Goal: Task Accomplishment & Management: Use online tool/utility

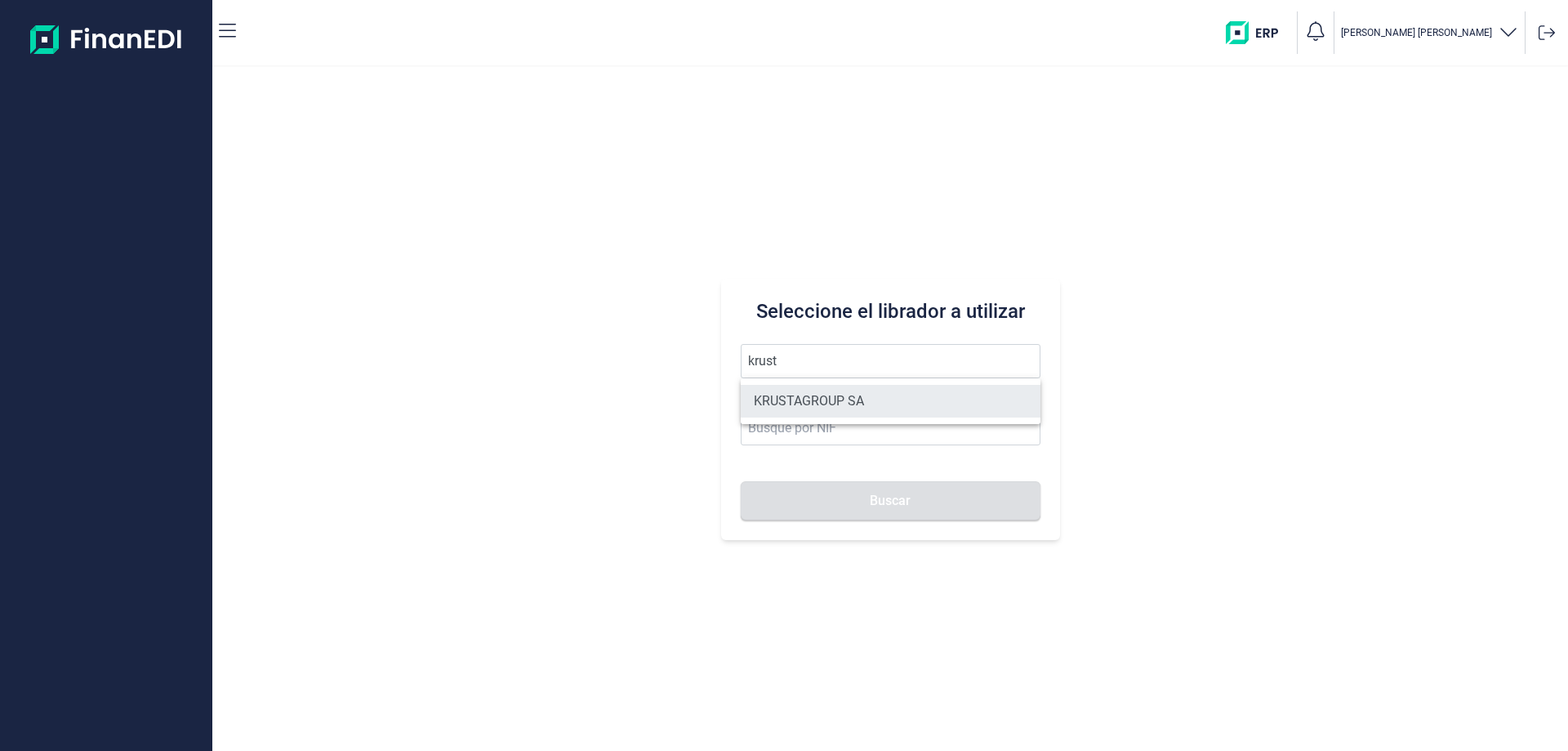
click at [839, 387] on li "KRUSTAGROUP SA" at bounding box center [890, 401] width 299 height 32
type input "KRUSTAGROUP SA"
type input "A21008560"
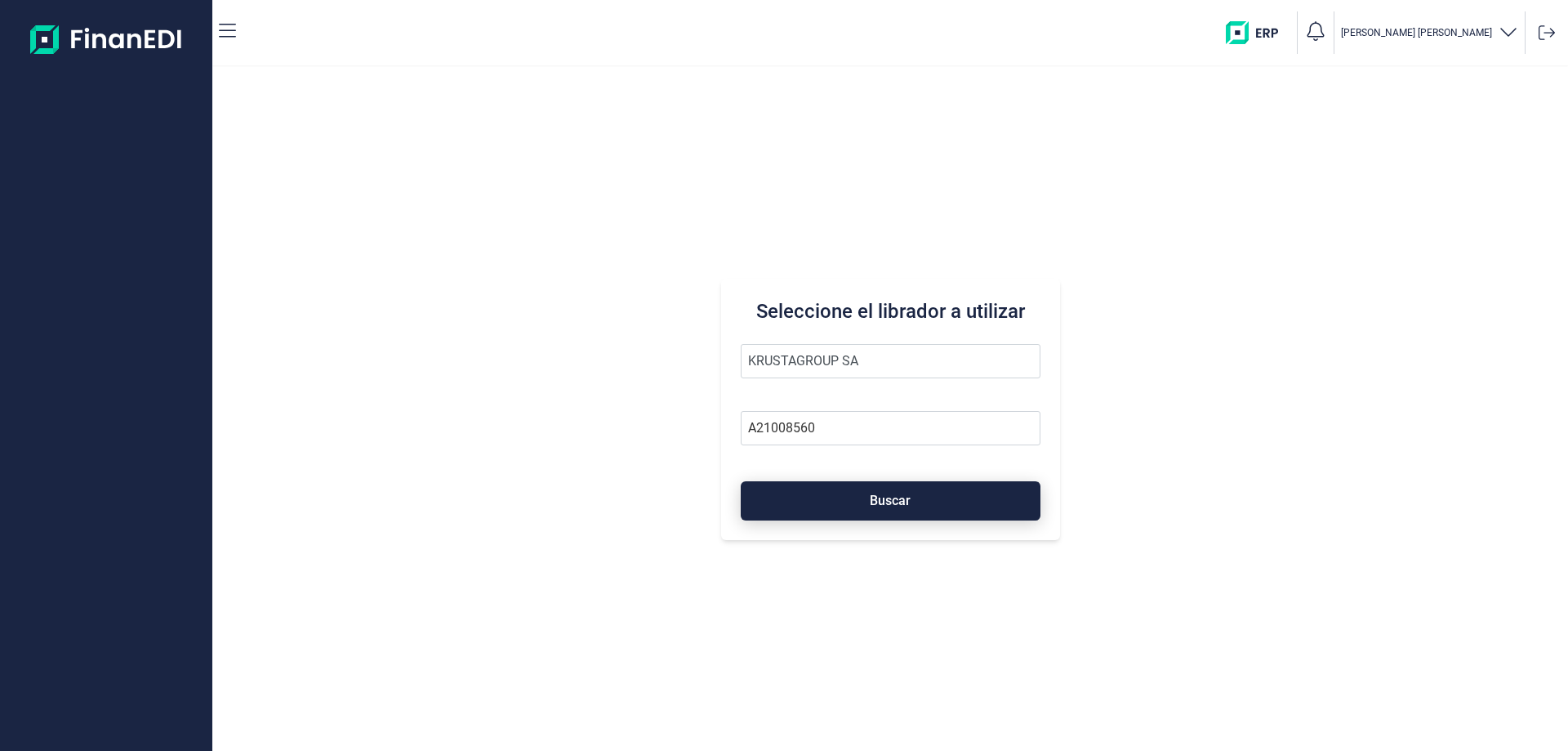
click at [874, 492] on button "Buscar" at bounding box center [890, 501] width 299 height 39
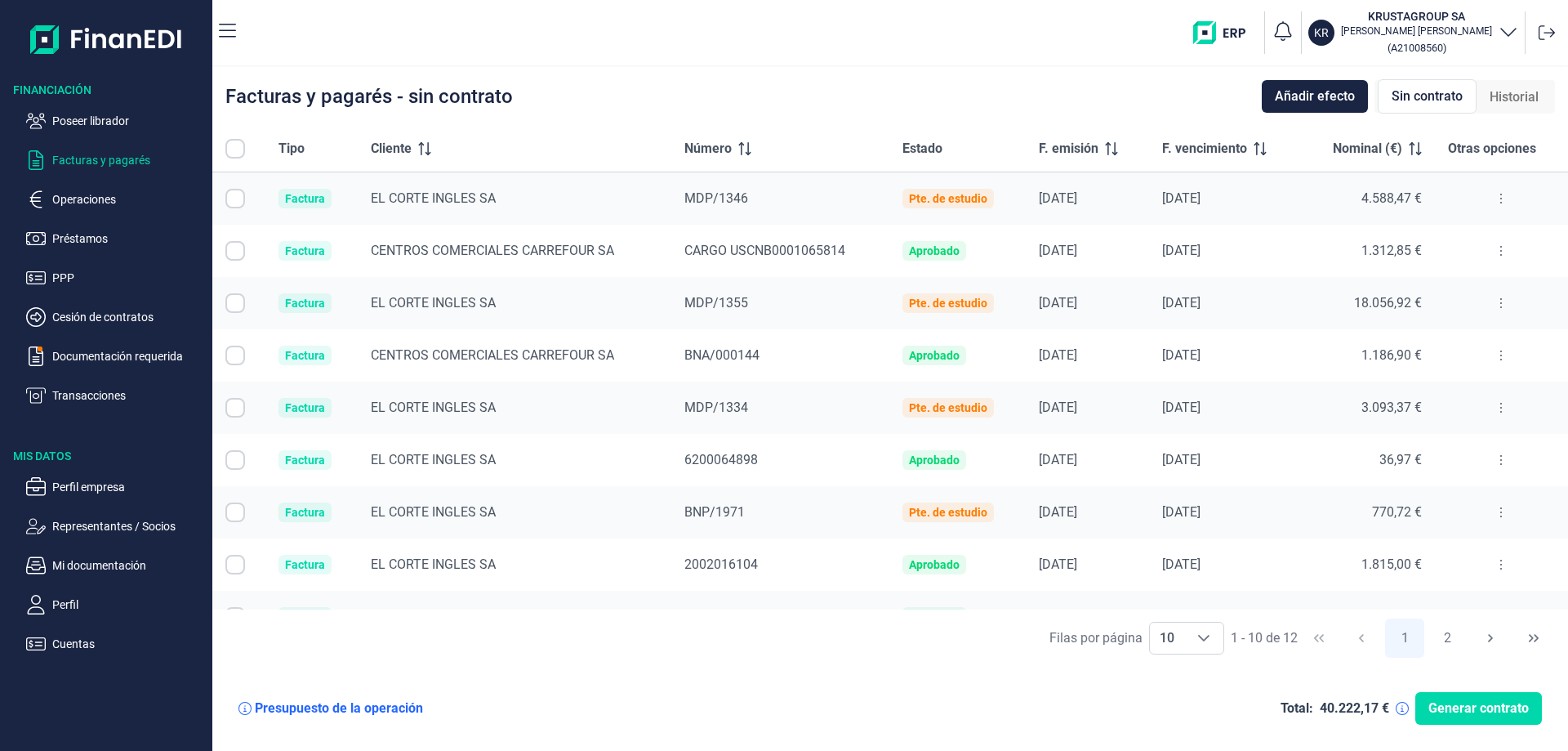
checkbox input "true"
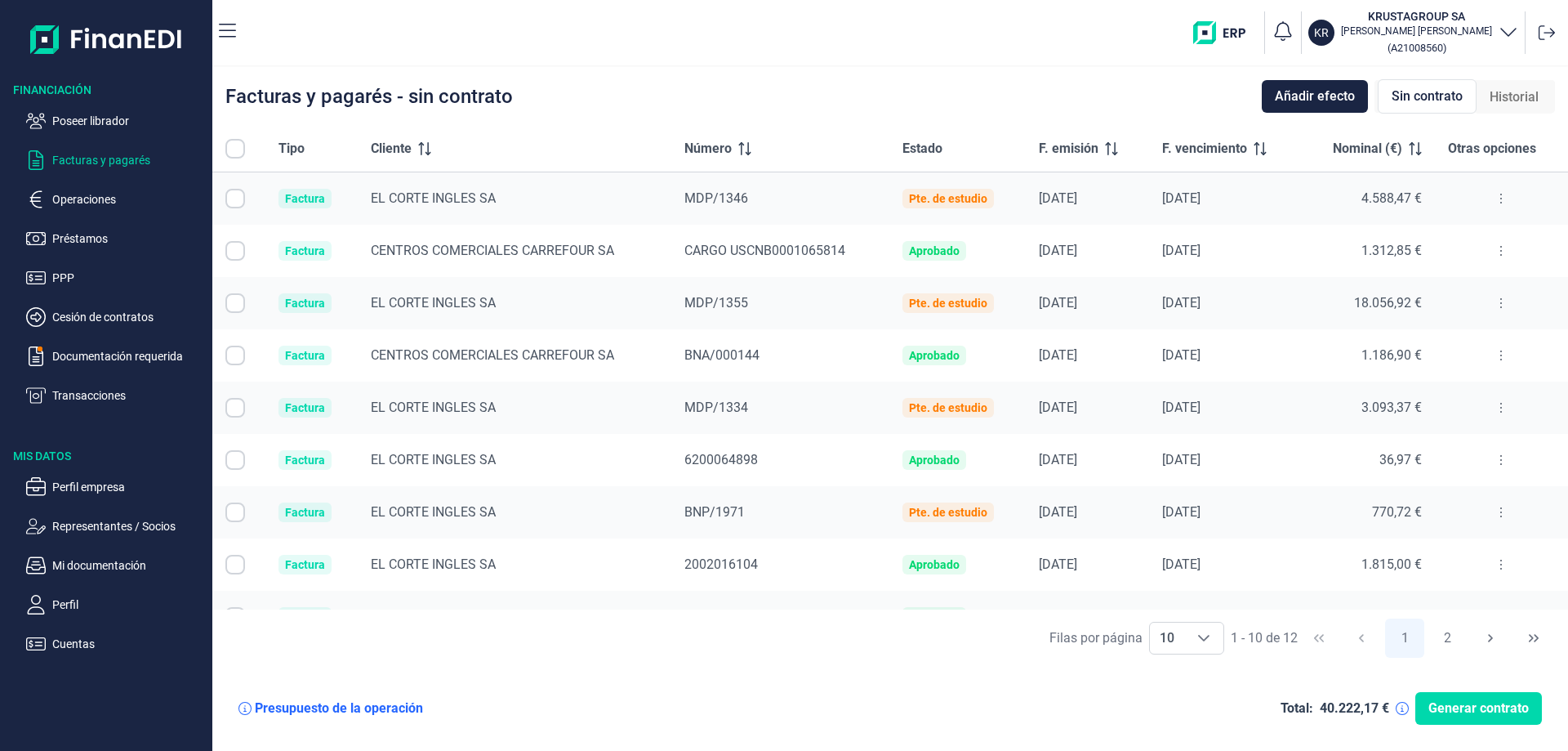
checkbox input "true"
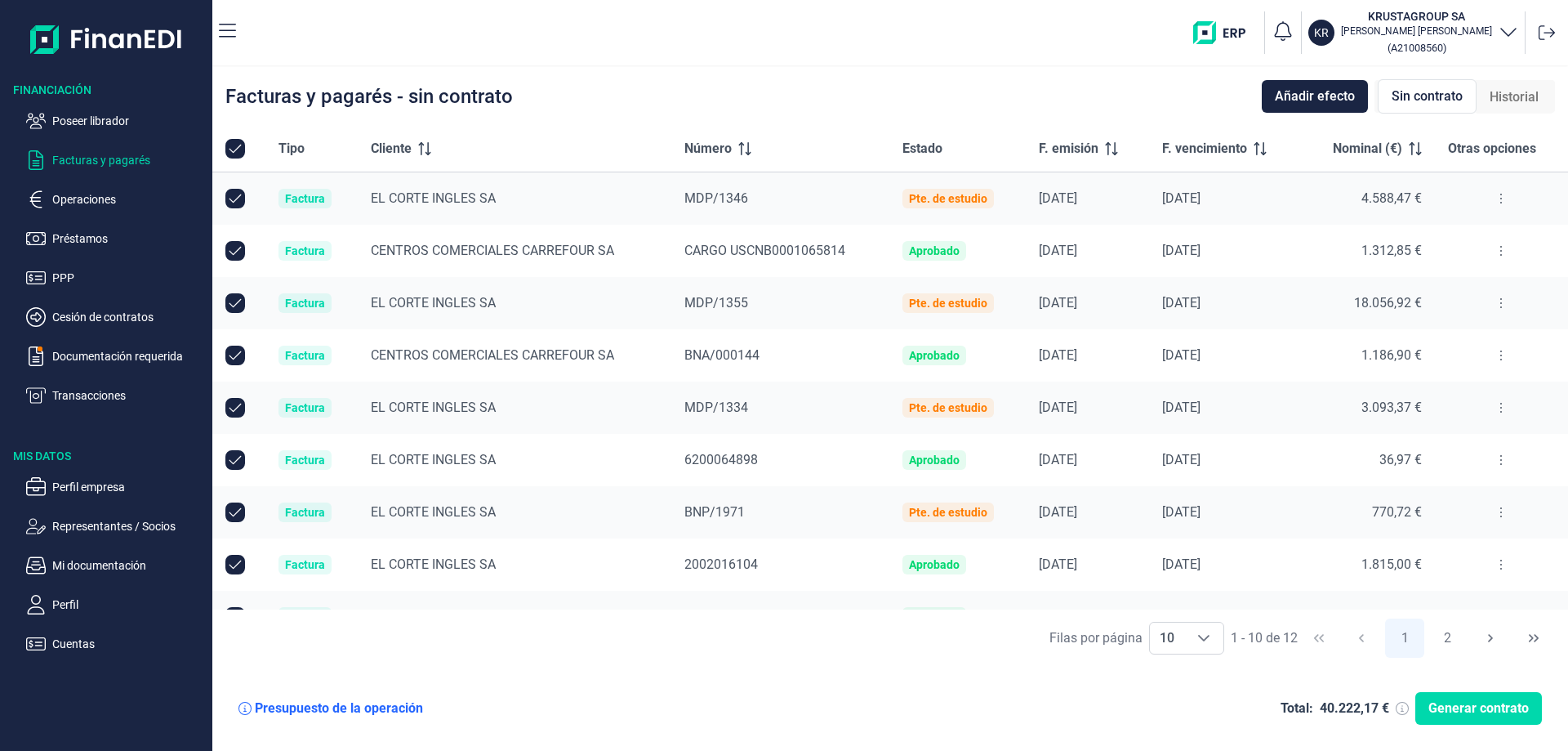
checkbox input "true"
click at [1205, 637] on icon "Choose" at bounding box center [1203, 638] width 11 height 7
click at [1187, 597] on li "100" at bounding box center [1186, 602] width 75 height 39
type input "100"
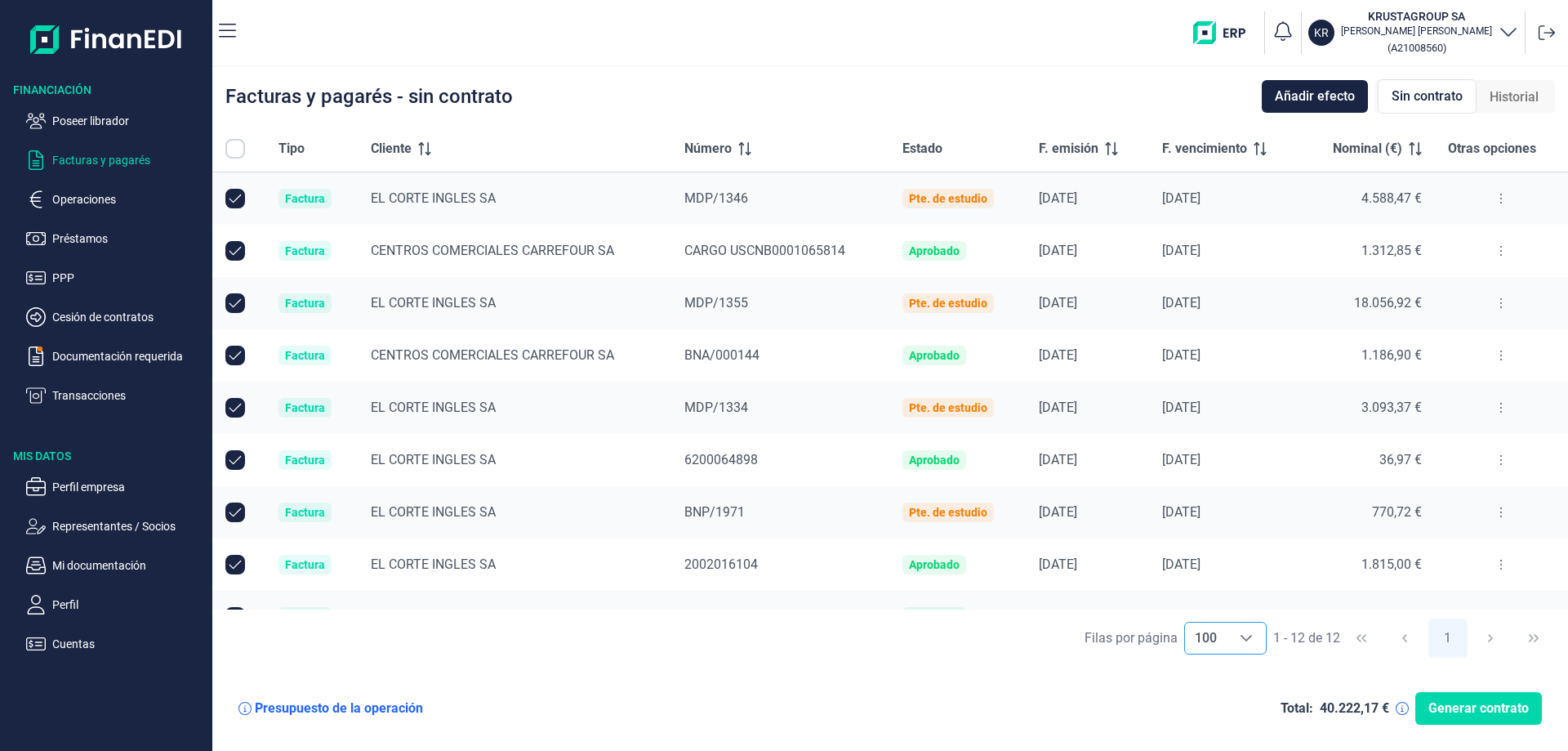
scroll to position [190, 0]
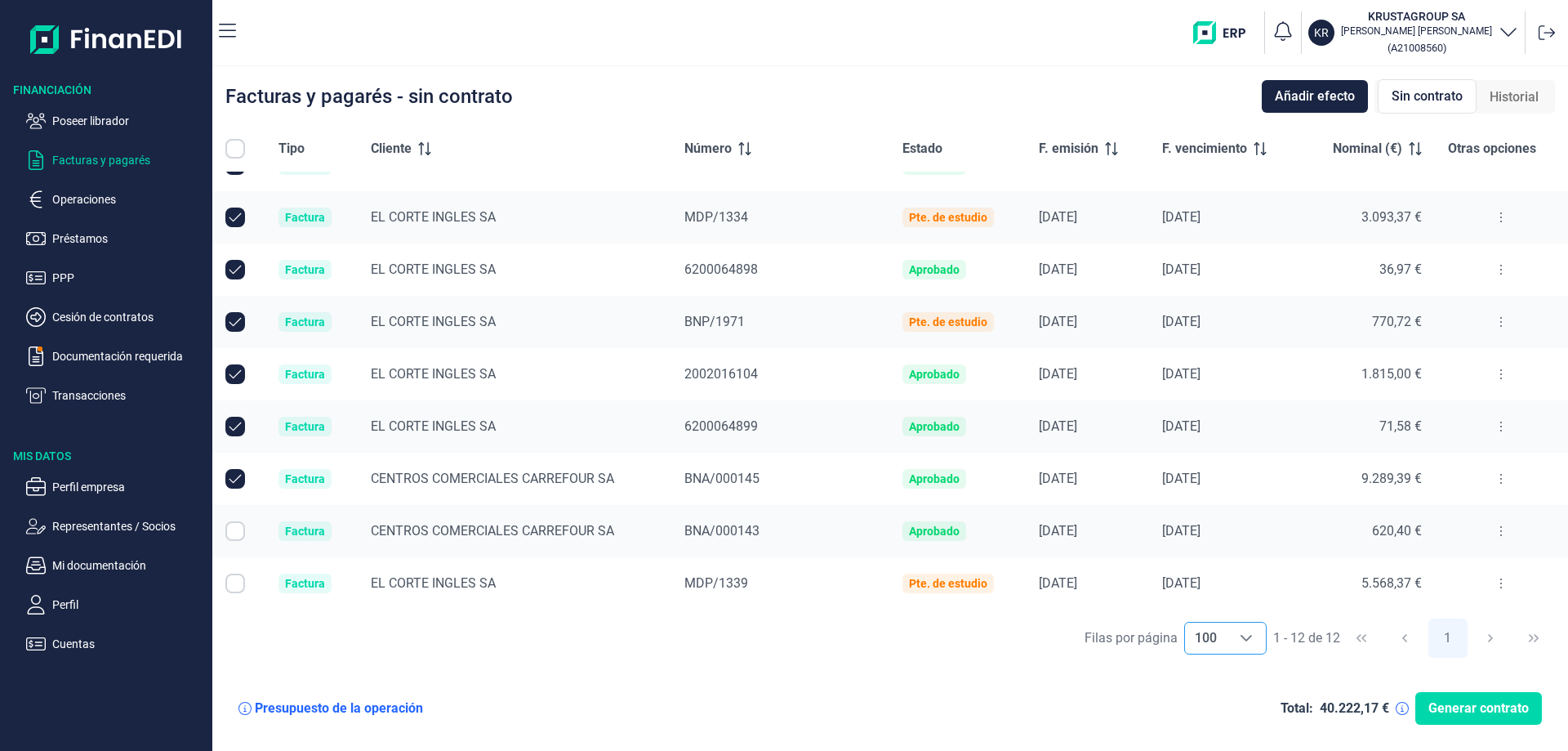
drag, startPoint x: 244, startPoint y: 143, endPoint x: 235, endPoint y: 153, distance: 13.5
click at [244, 143] on input "All items unselected" at bounding box center [235, 148] width 20 height 20
checkbox input "false"
checkbox input "true"
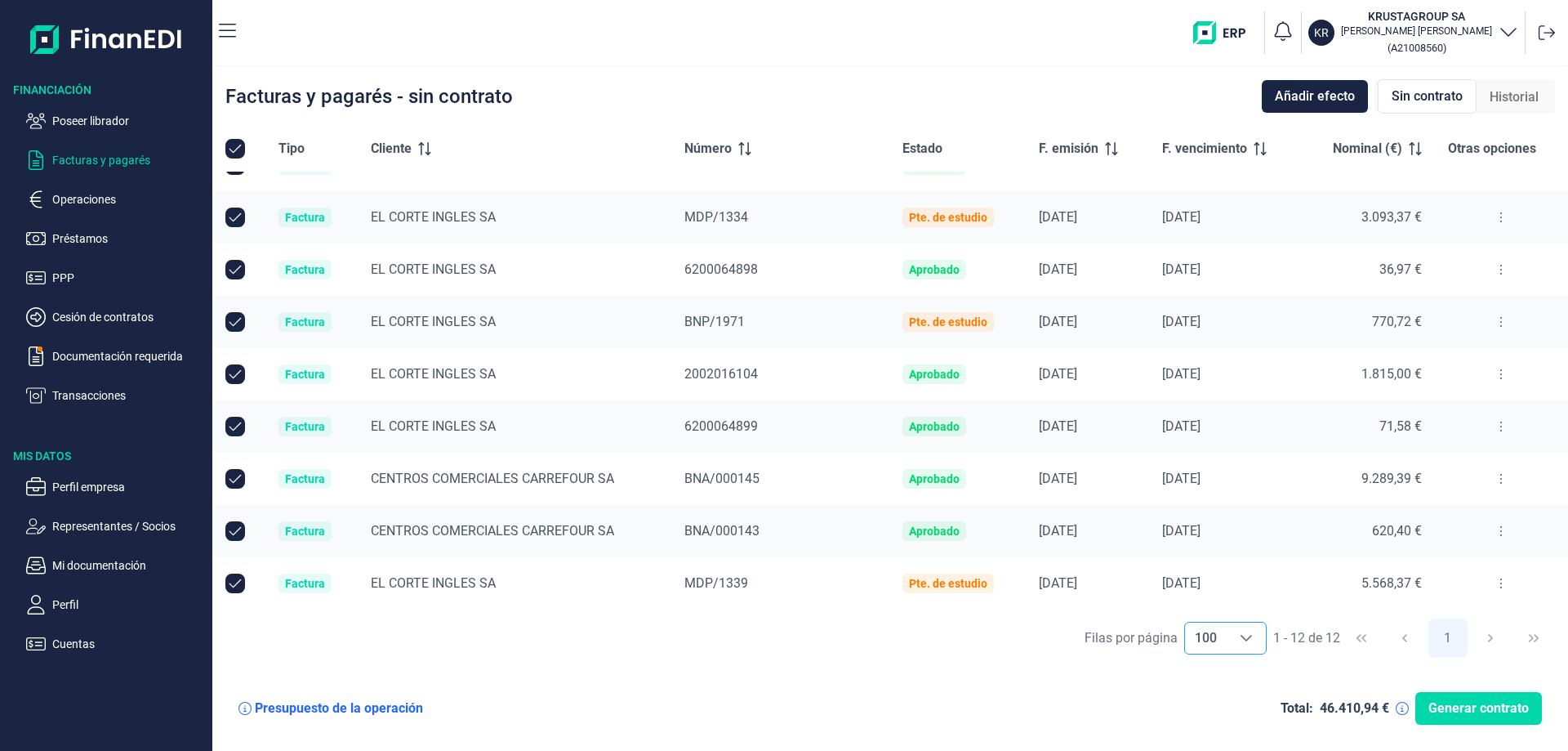
click at [235, 150] on input "All items selected" at bounding box center [235, 148] width 20 height 20
checkbox input "true"
checkbox input "false"
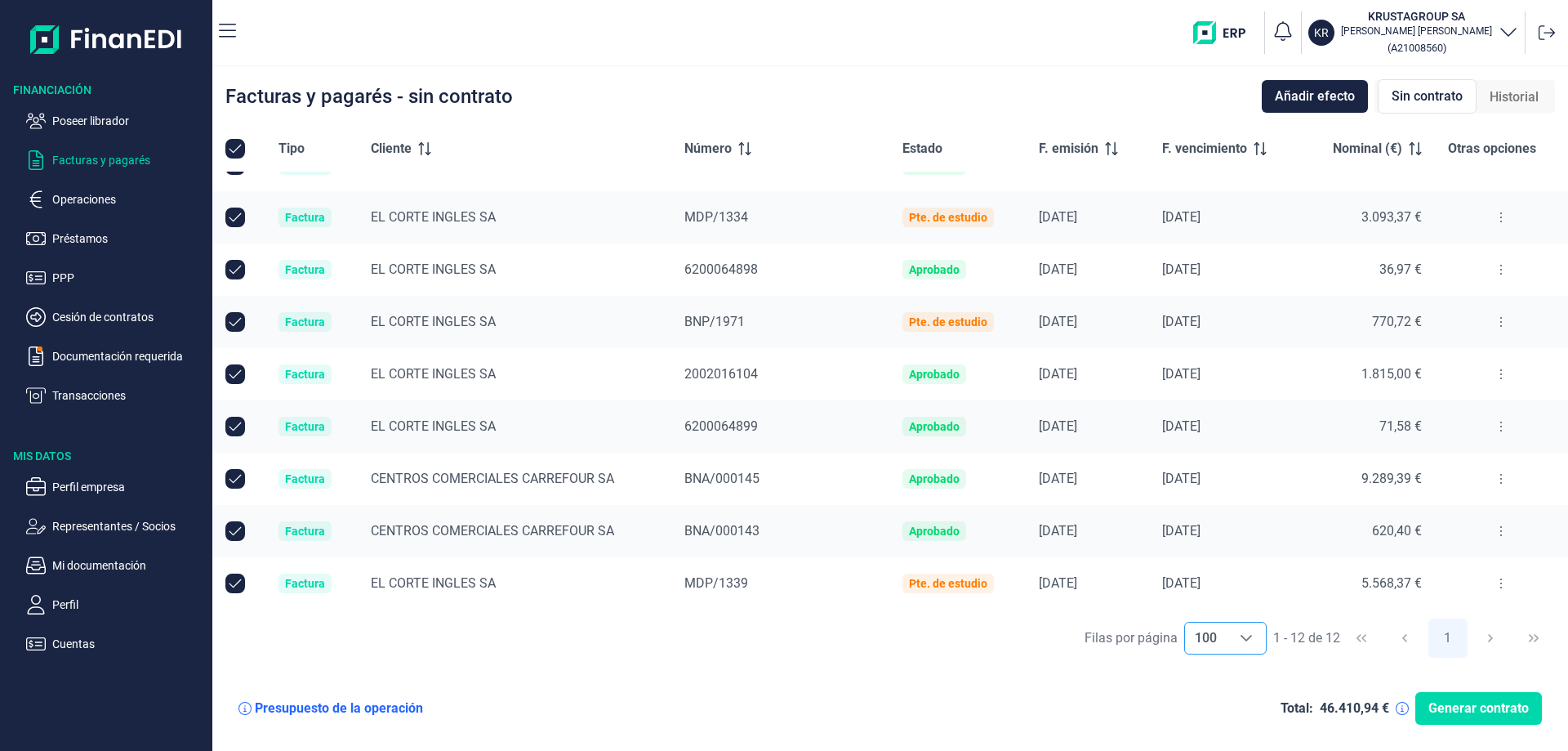
checkbox input "false"
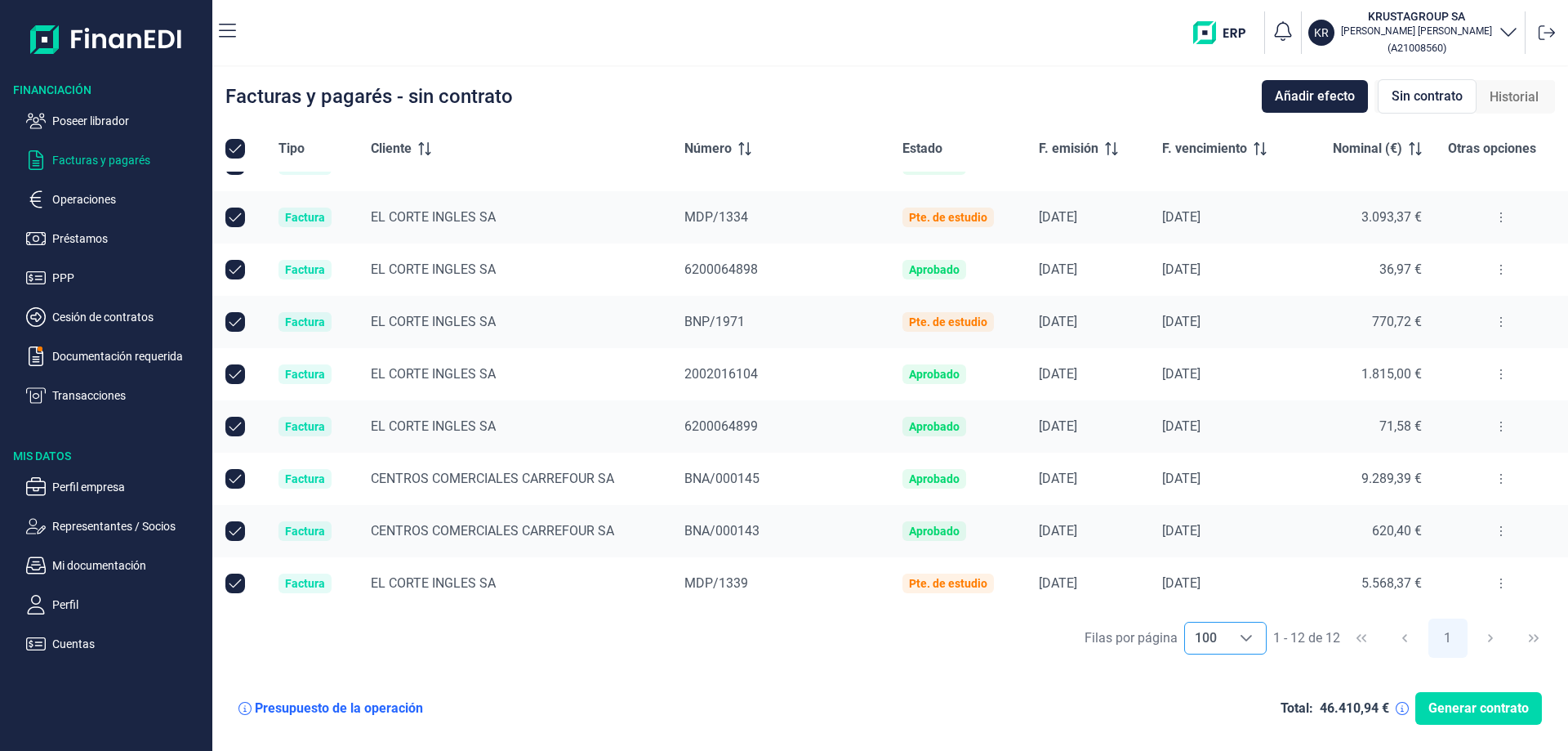
checkbox input "false"
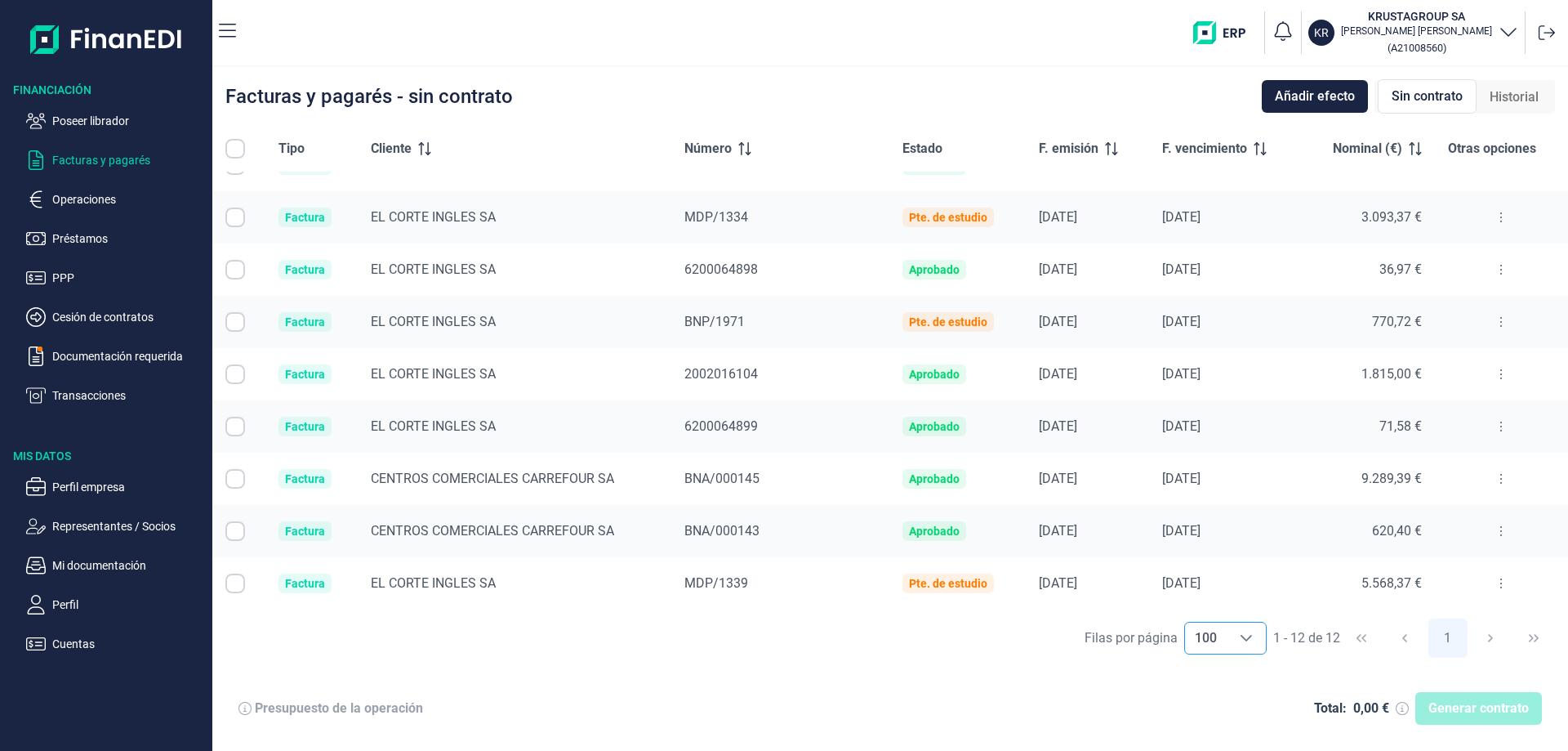
click at [235, 150] on input "All items unselected" at bounding box center [235, 148] width 20 height 20
checkbox input "false"
checkbox input "true"
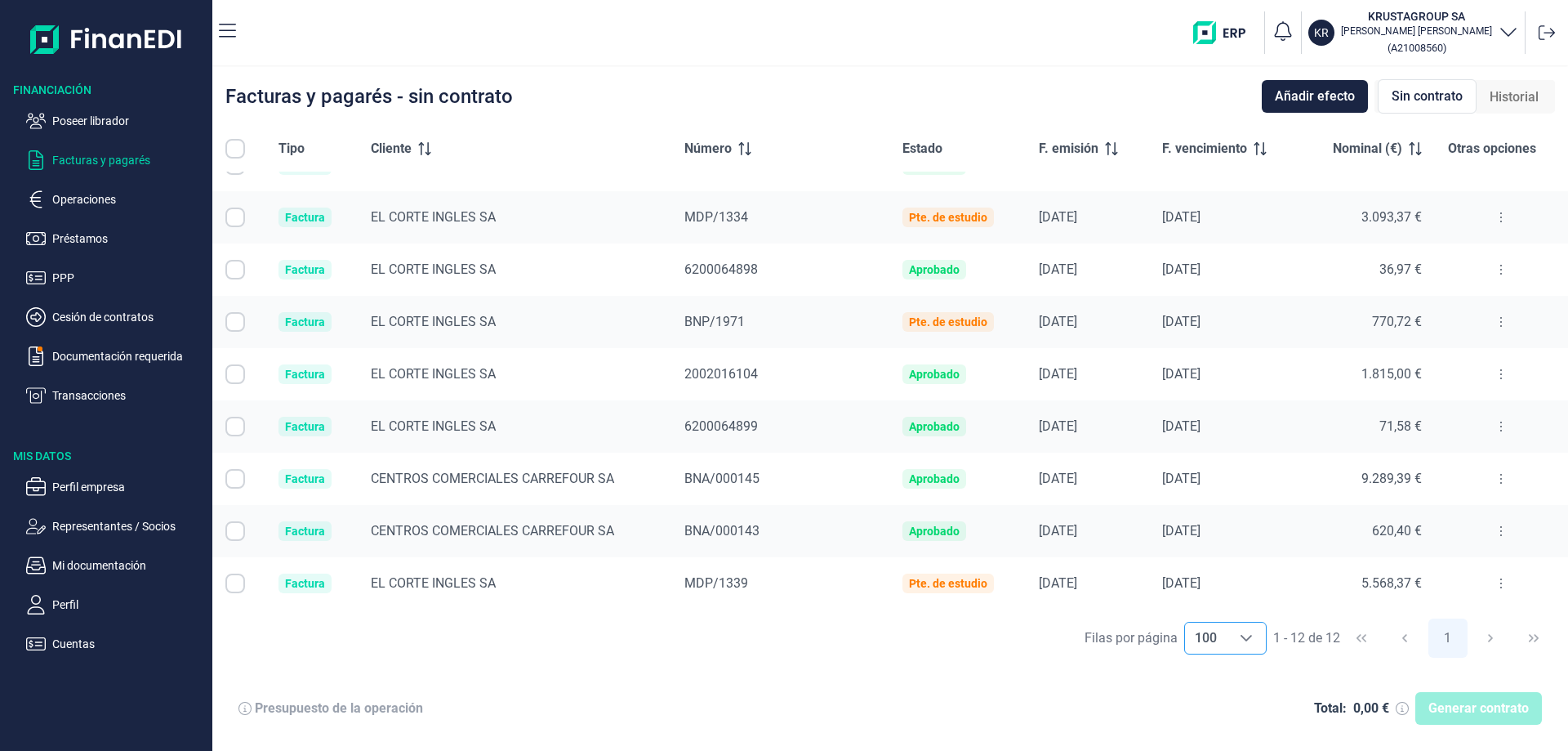
checkbox input "true"
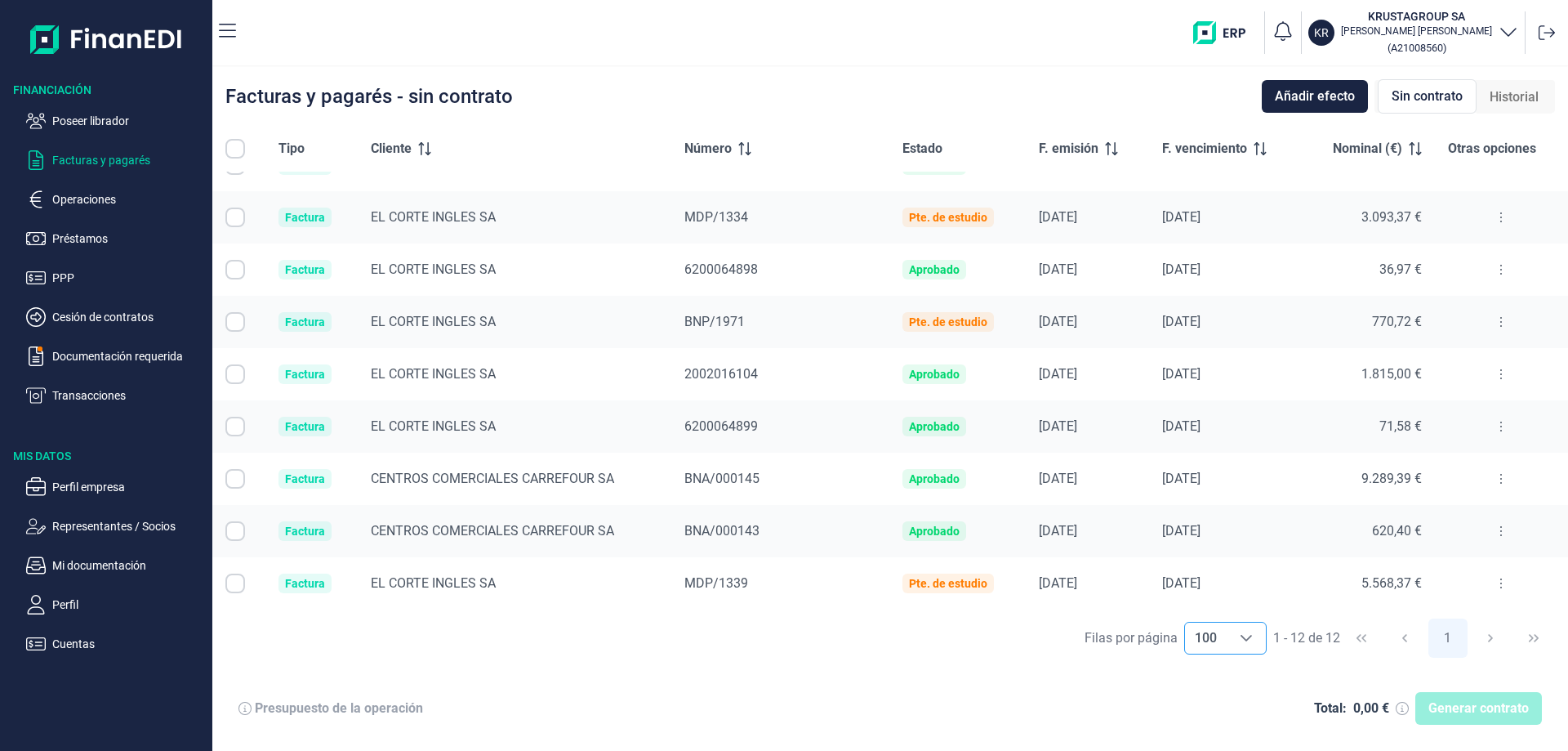
checkbox input "true"
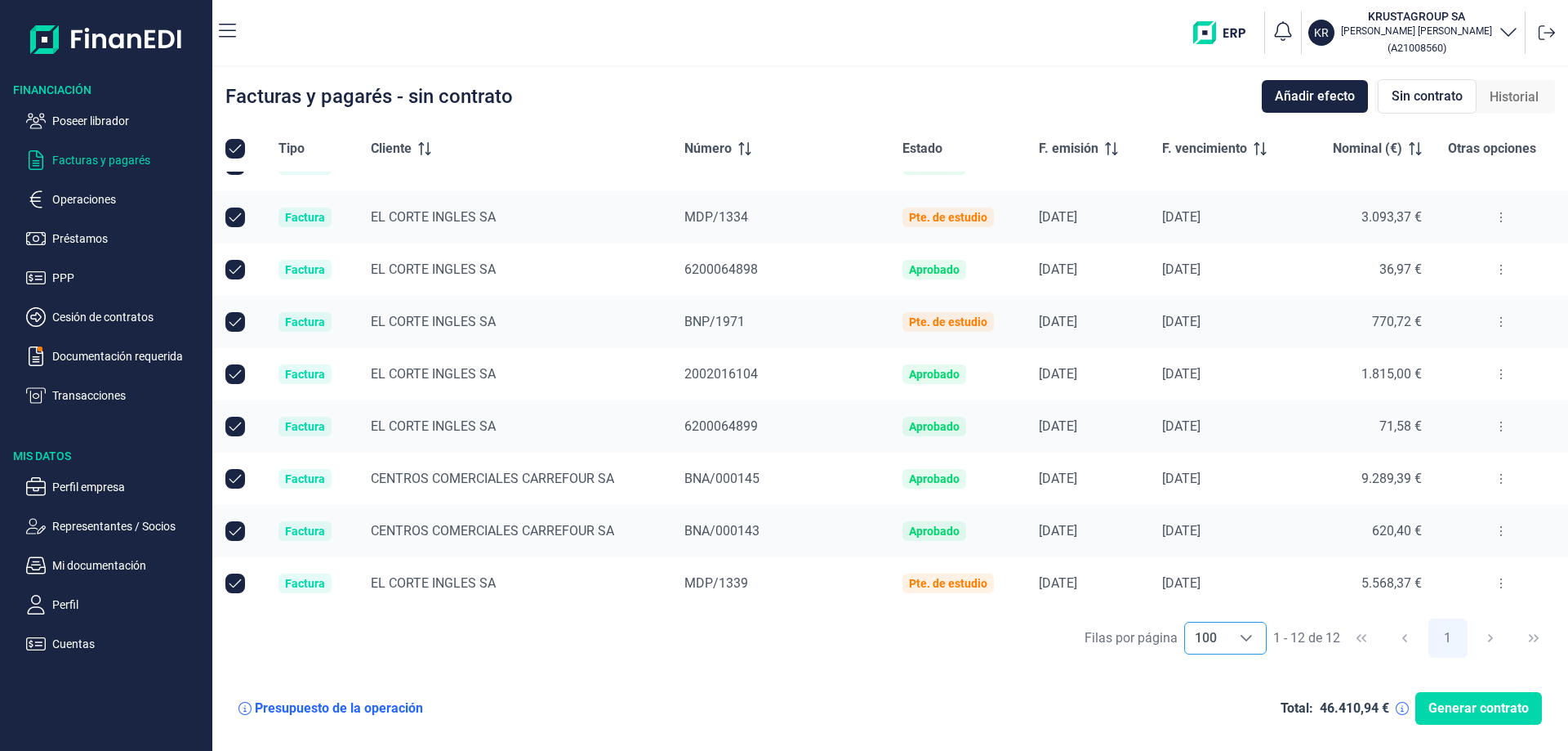
scroll to position [0, 0]
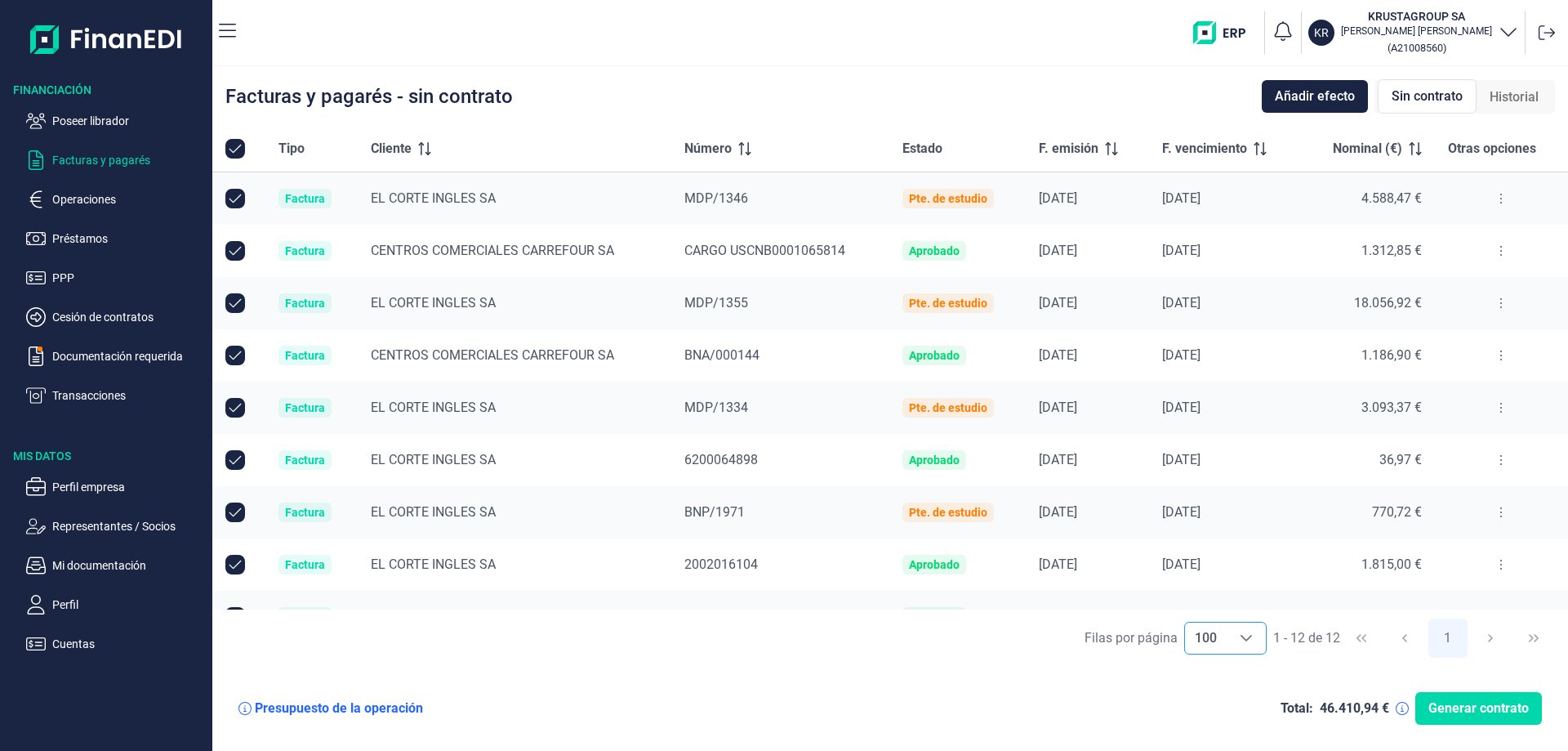
click at [229, 146] on input "All items selected" at bounding box center [235, 148] width 20 height 20
checkbox input "true"
checkbox input "false"
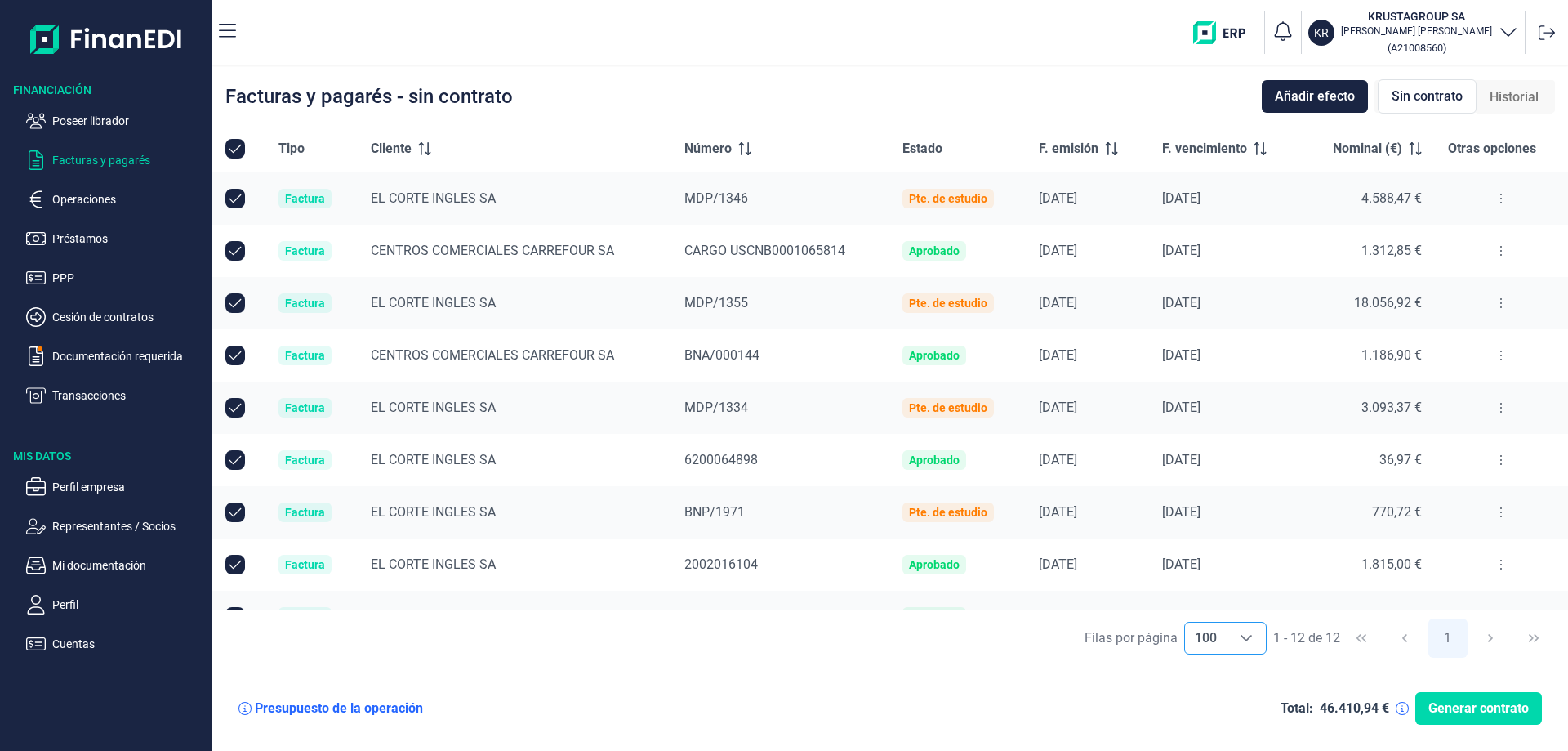
checkbox input "false"
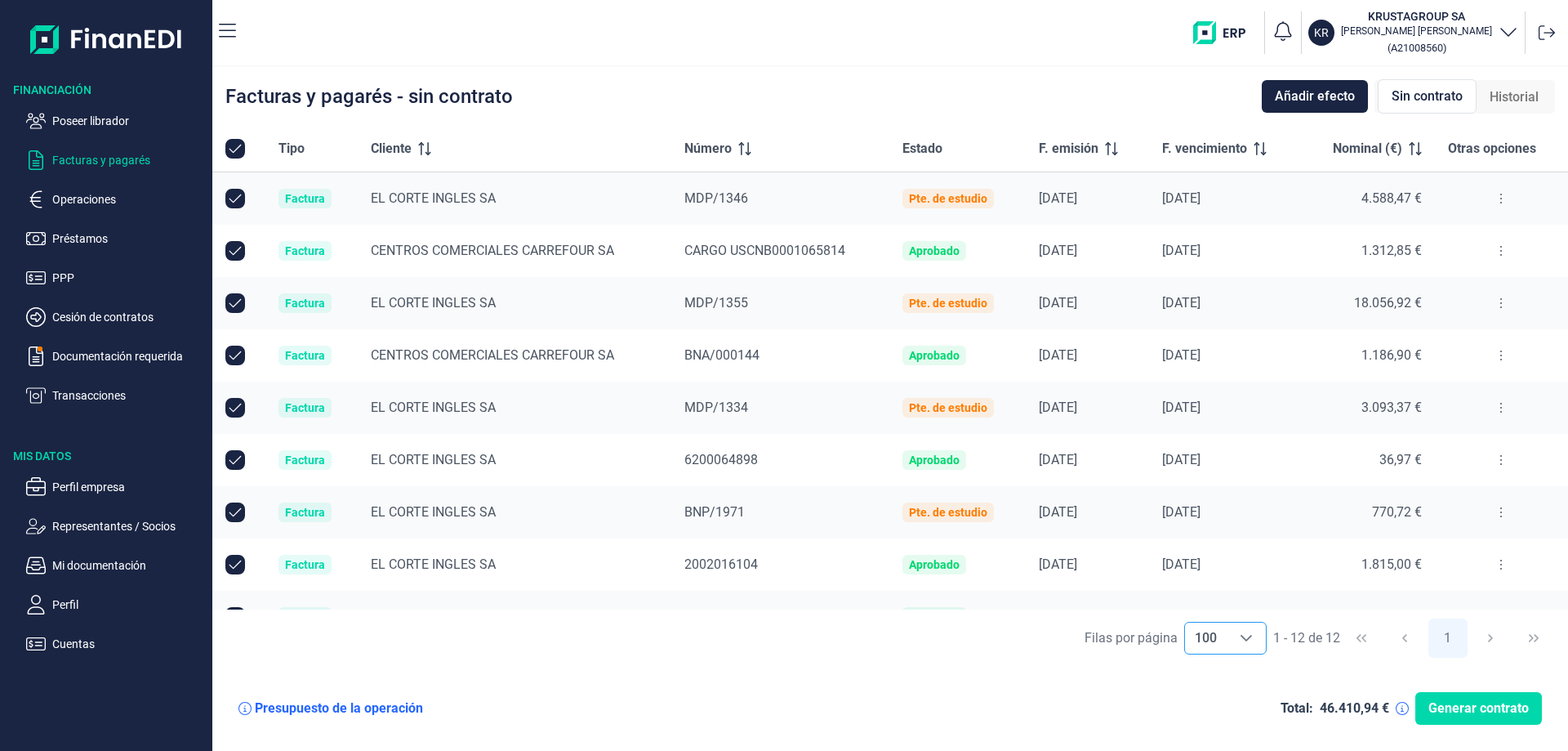
checkbox input "false"
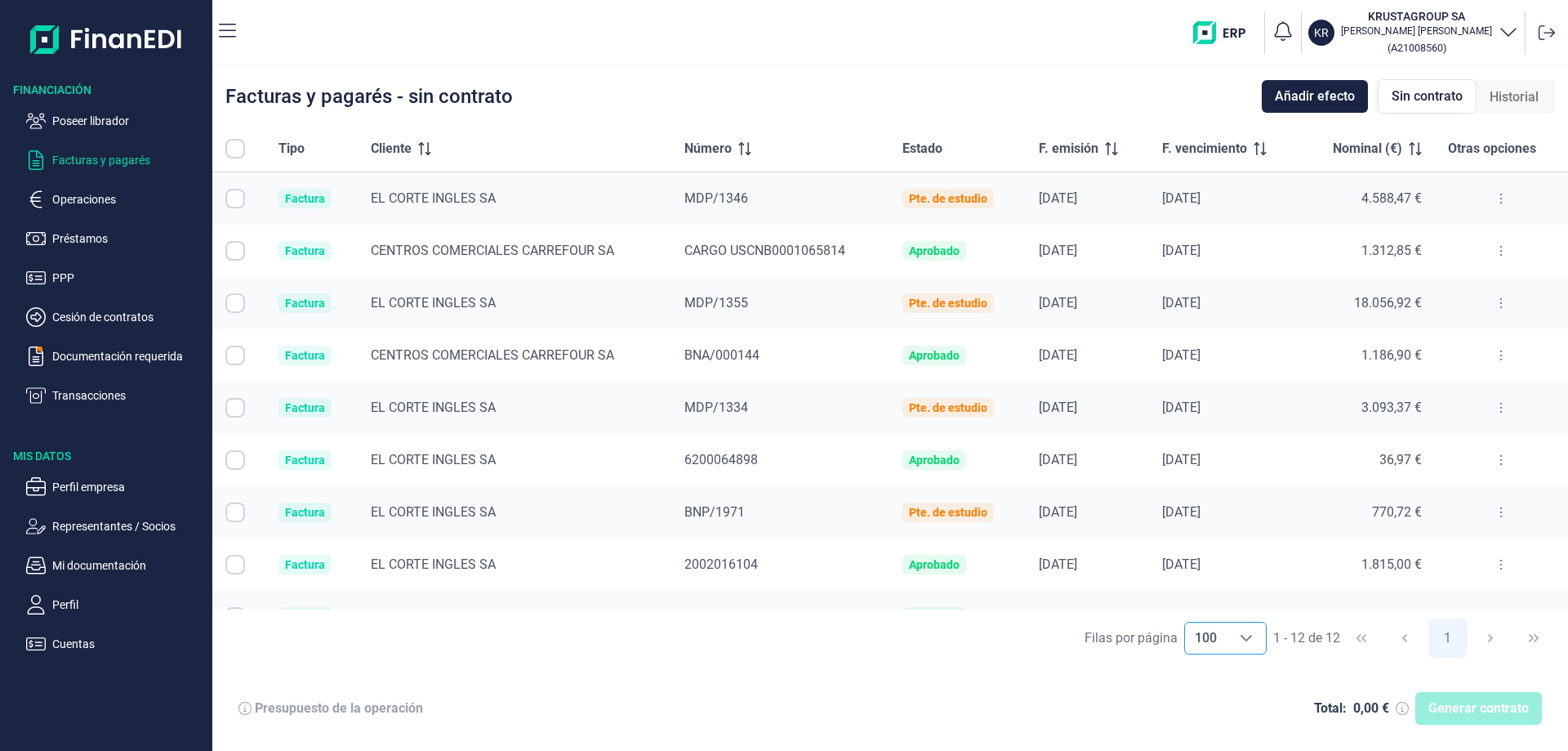
checkbox input "false"
drag, startPoint x: 230, startPoint y: 192, endPoint x: 231, endPoint y: 201, distance: 9.1
click at [231, 195] on input "Row Selected null" at bounding box center [235, 198] width 20 height 20
checkbox input "true"
click at [234, 253] on input "Row Selected null" at bounding box center [235, 250] width 20 height 20
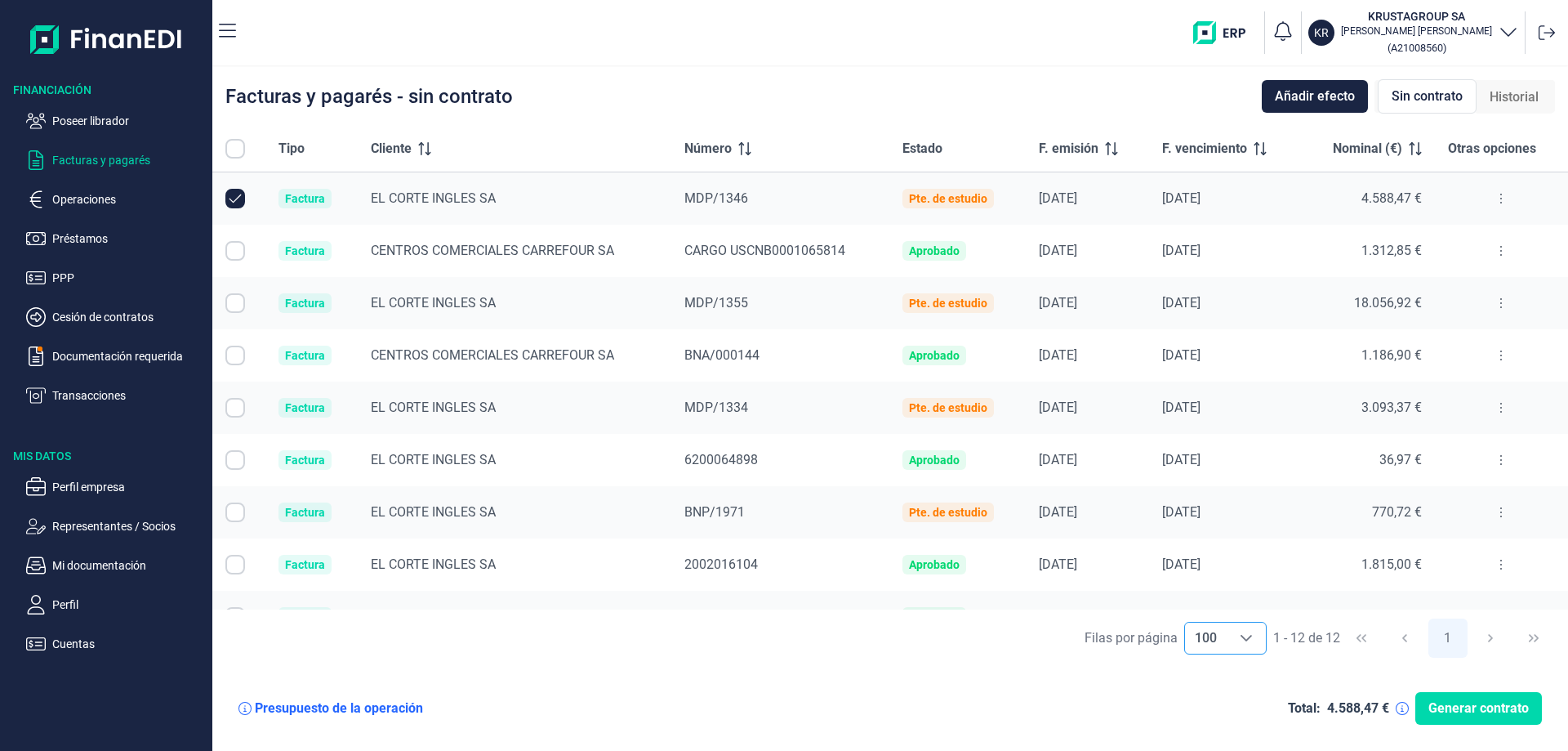
checkbox input "true"
click at [233, 305] on input "Row Selected null" at bounding box center [235, 303] width 20 height 20
checkbox input "true"
click at [89, 203] on p "Operaciones" at bounding box center [129, 199] width 154 height 20
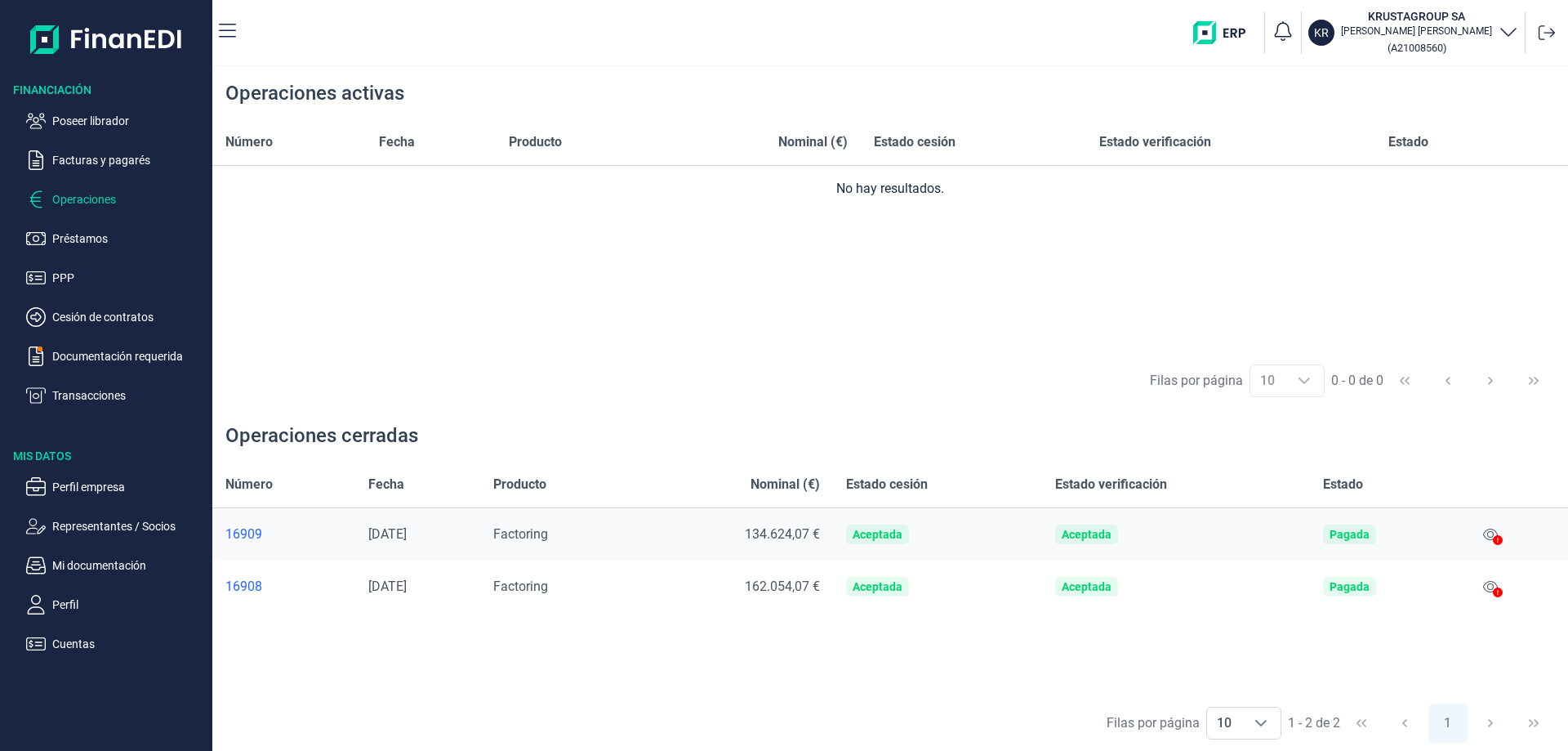
drag, startPoint x: 1500, startPoint y: 539, endPoint x: 1425, endPoint y: 565, distance: 79.4
click at [1497, 542] on icon at bounding box center [1497, 539] width 9 height 9
click at [1495, 536] on icon at bounding box center [1490, 533] width 15 height 13
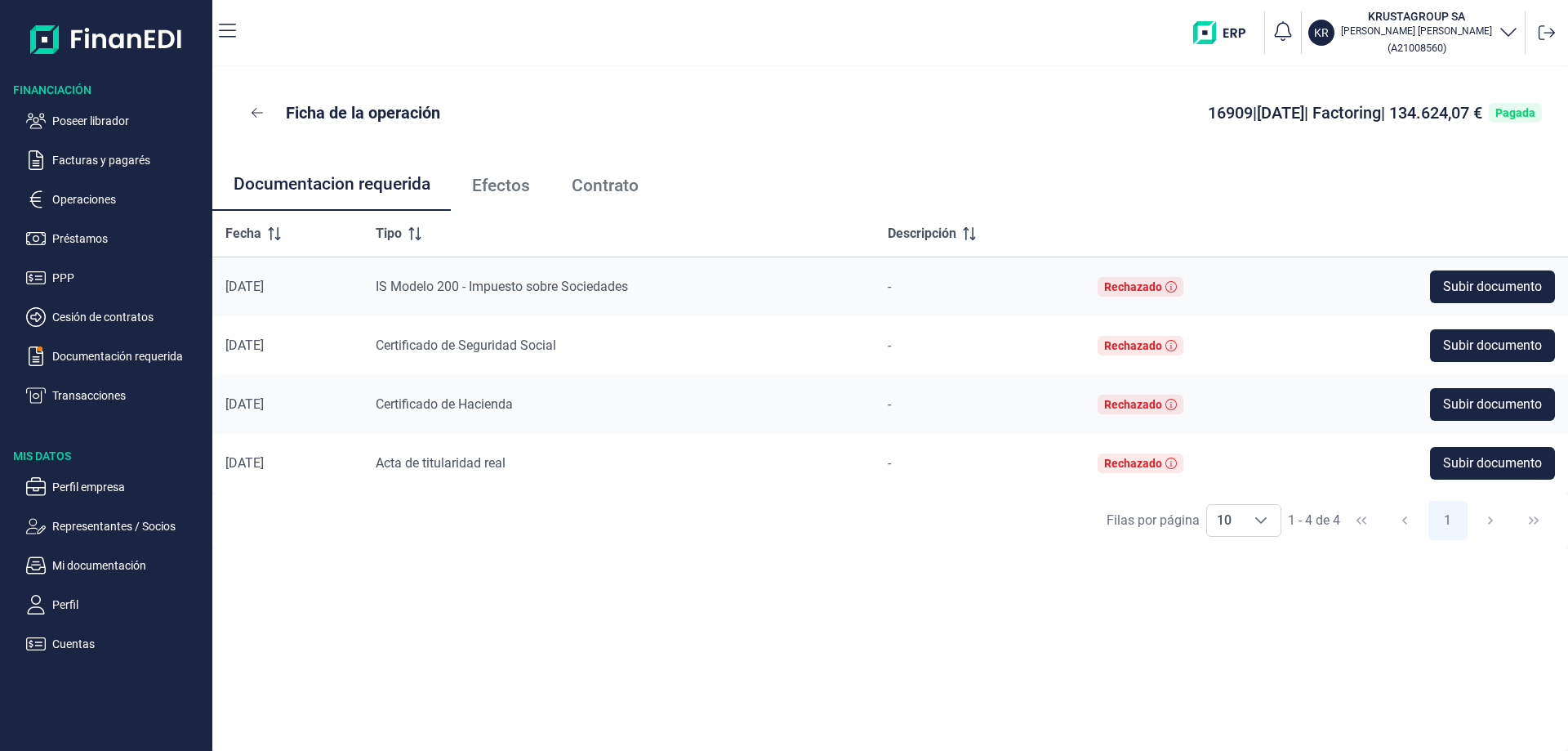
click at [511, 184] on span "Efectos" at bounding box center [501, 186] width 58 height 17
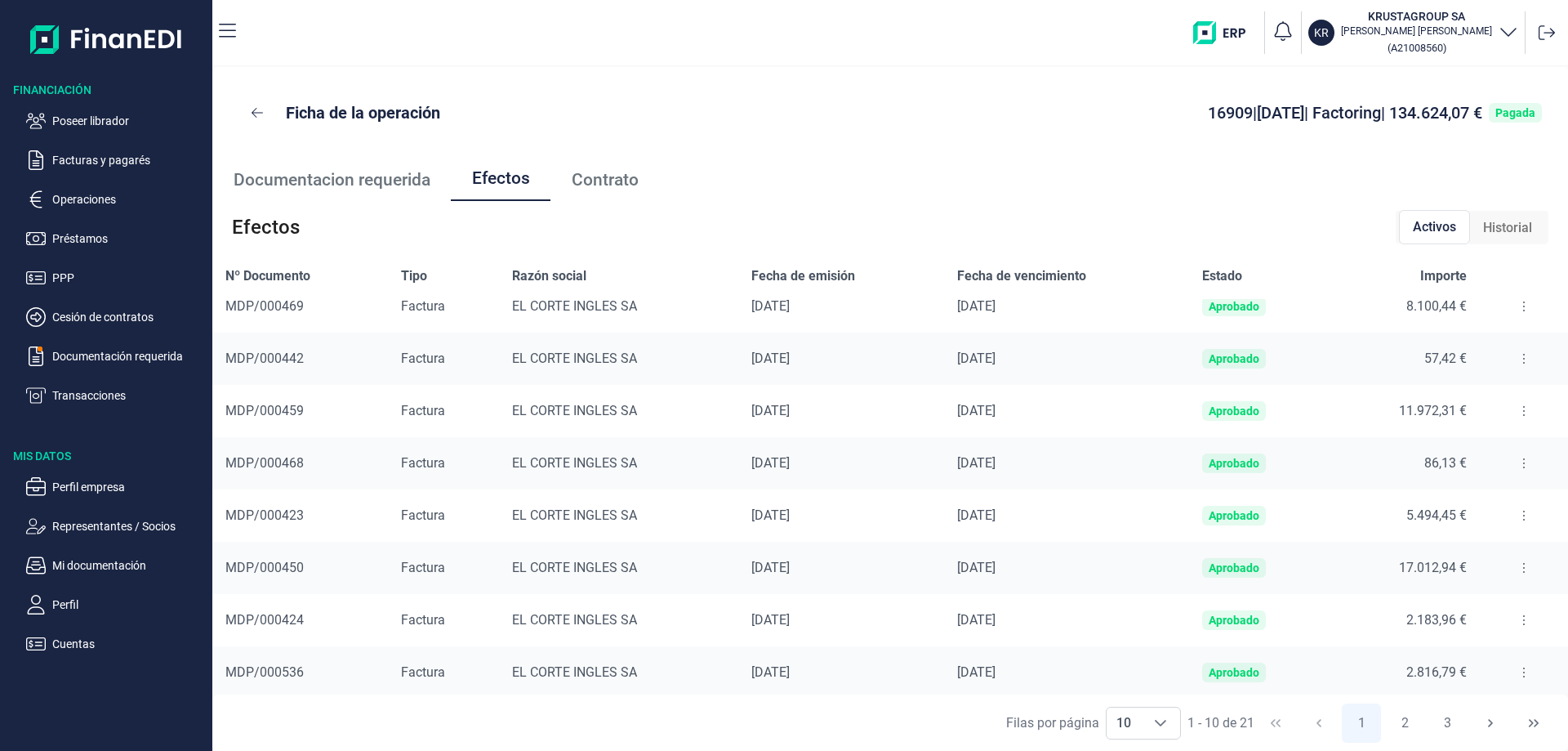
scroll to position [134, 0]
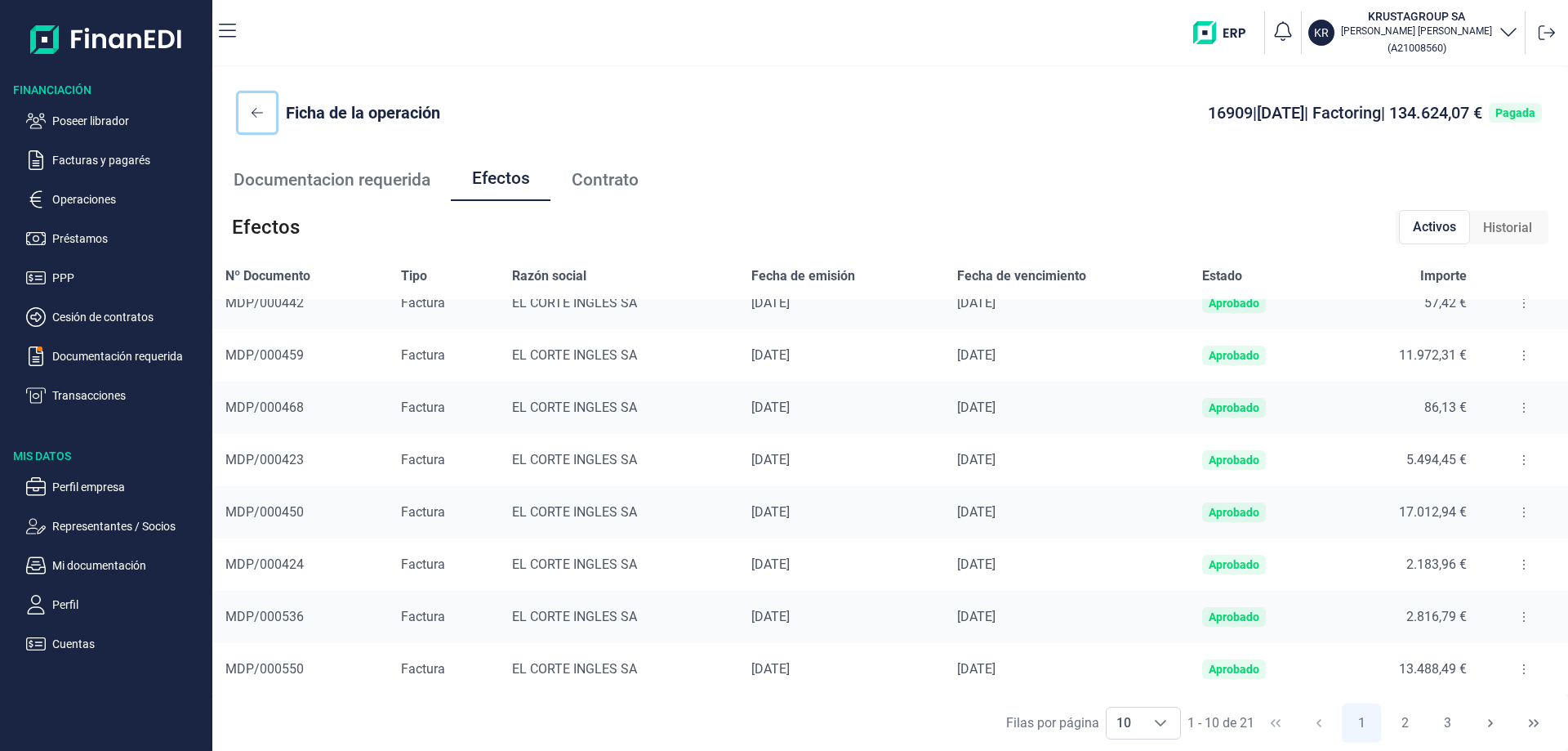
click at [253, 113] on icon at bounding box center [257, 112] width 11 height 9
